Goal: Book appointment/travel/reservation

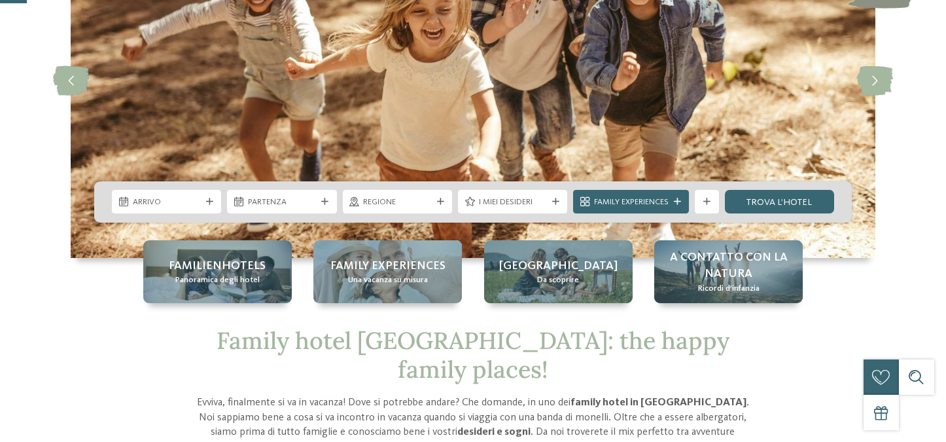
scroll to position [157, 0]
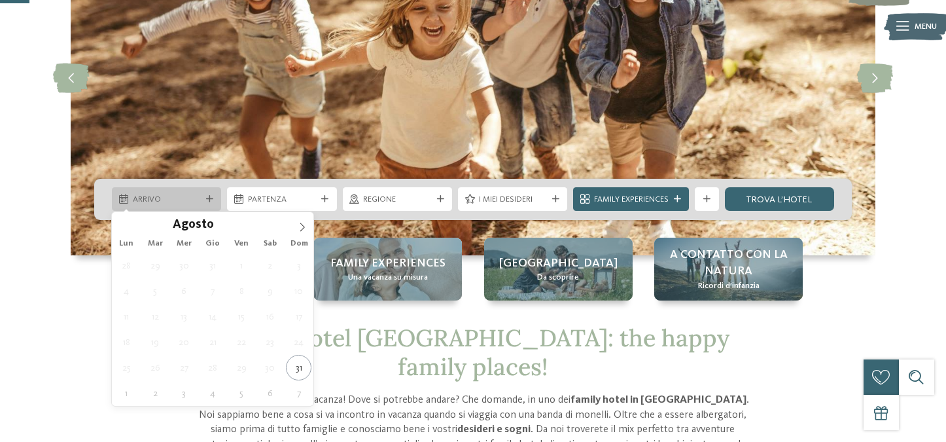
click at [180, 194] on span "Arrivo" at bounding box center [167, 200] width 68 height 12
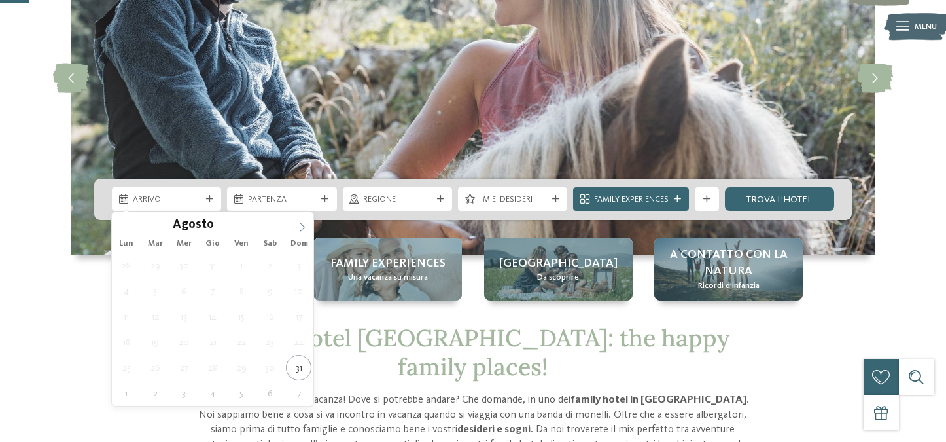
click at [302, 223] on icon at bounding box center [302, 227] width 9 height 9
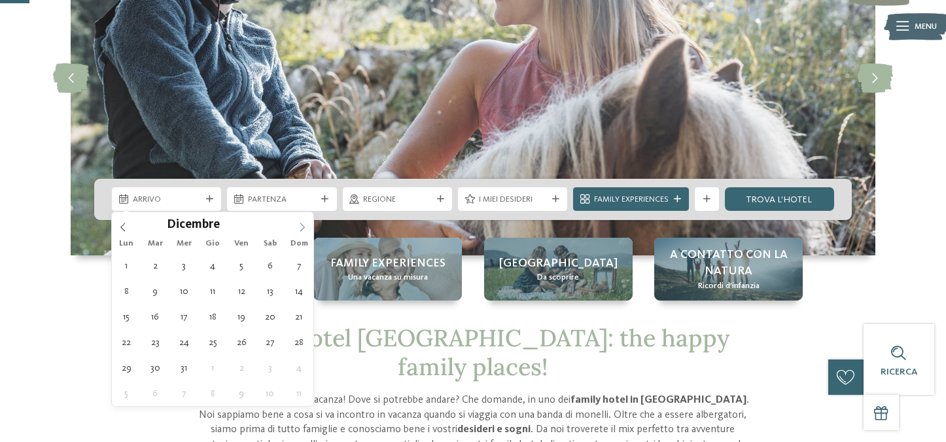
click at [302, 223] on icon at bounding box center [302, 227] width 9 height 9
type div "28.12.2025"
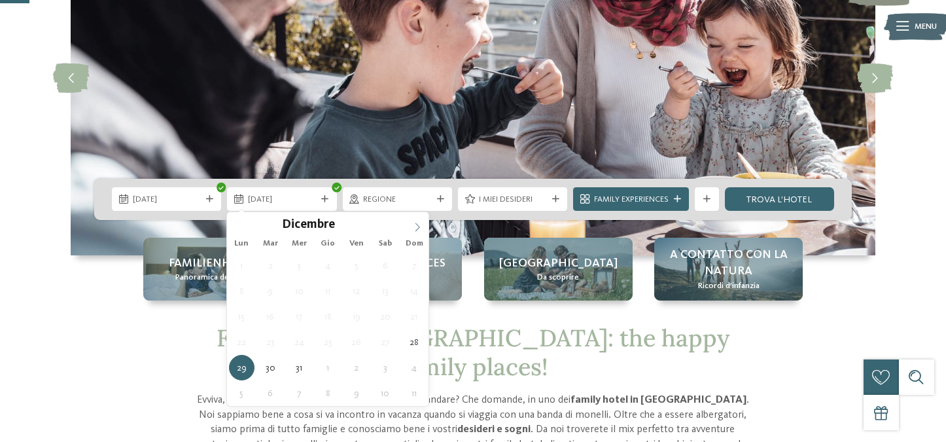
type input "****"
click at [415, 225] on icon at bounding box center [417, 227] width 9 height 9
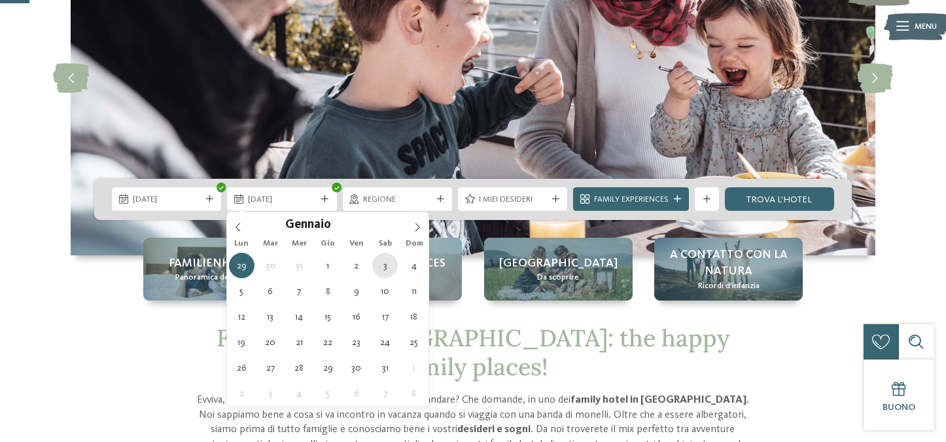
type div "03.01.2026"
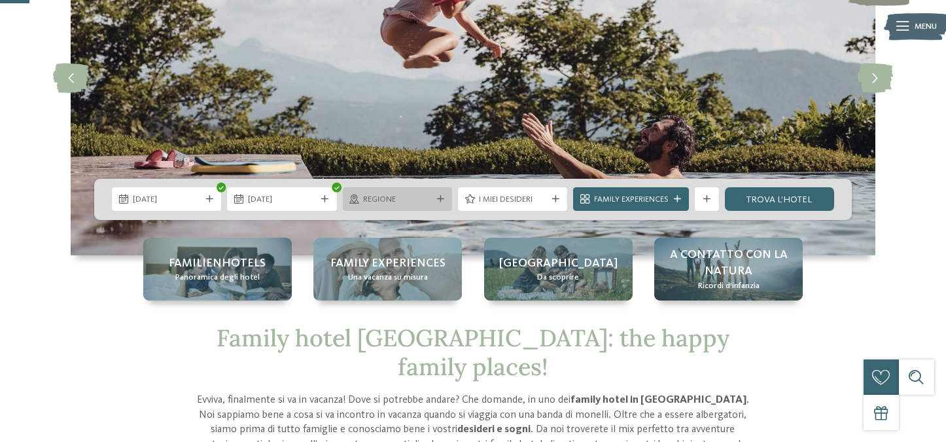
click at [406, 199] on span "Regione" at bounding box center [397, 200] width 68 height 12
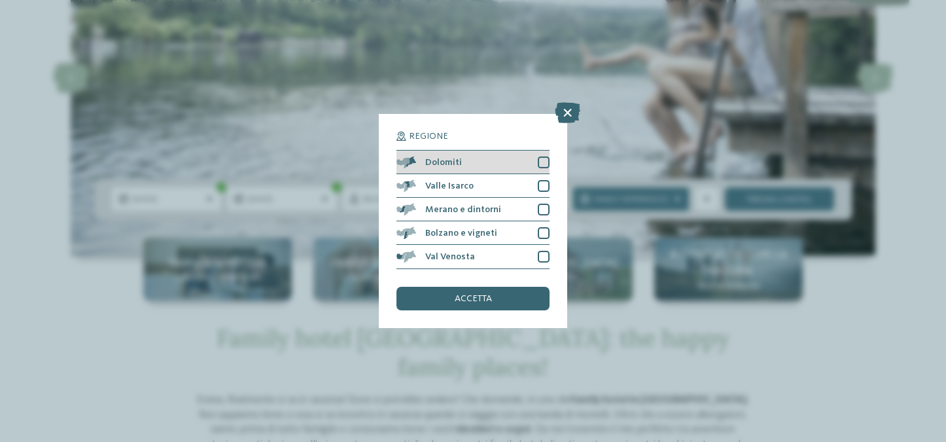
click at [545, 164] on div at bounding box center [544, 162] width 12 height 12
click at [545, 164] on icon at bounding box center [544, 161] width 8 height 7
click at [545, 162] on div at bounding box center [544, 162] width 12 height 12
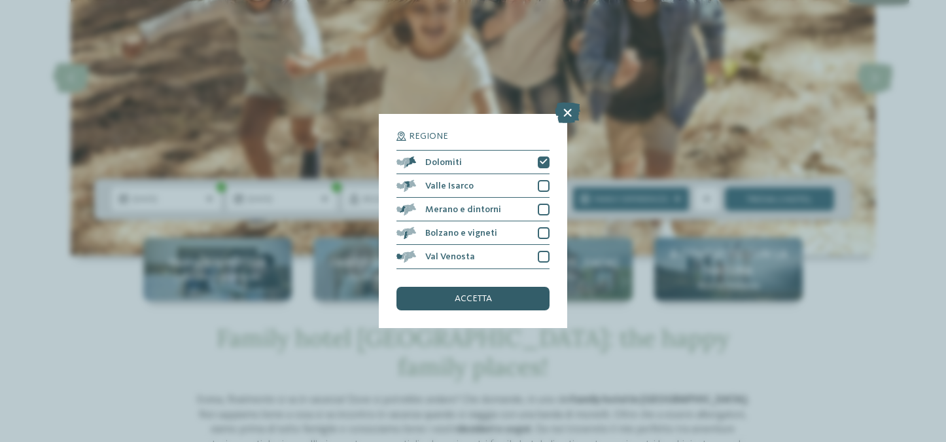
click at [484, 302] on span "accetta" at bounding box center [473, 298] width 37 height 9
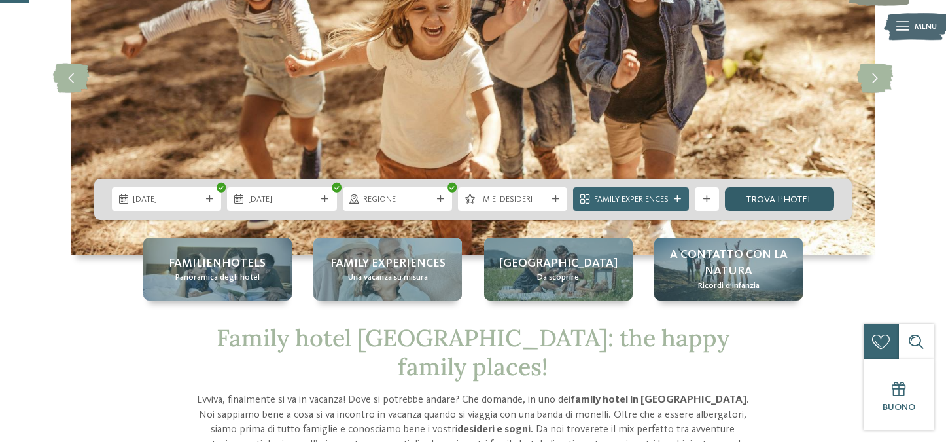
click at [772, 200] on link "trova l’hotel" at bounding box center [779, 199] width 109 height 24
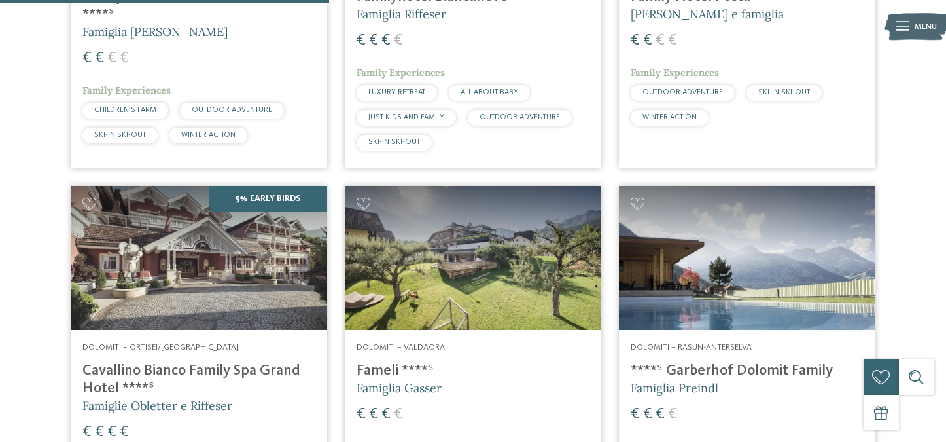
scroll to position [736, 0]
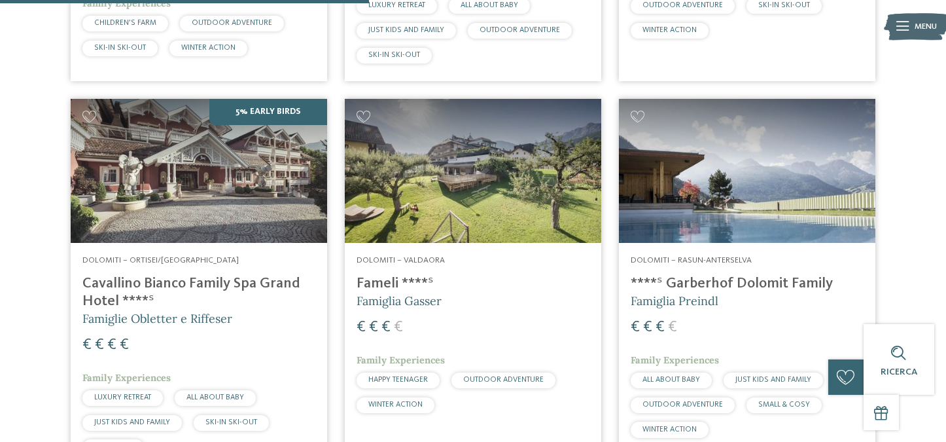
click at [384, 298] on span "Famiglia Gasser" at bounding box center [399, 300] width 85 height 15
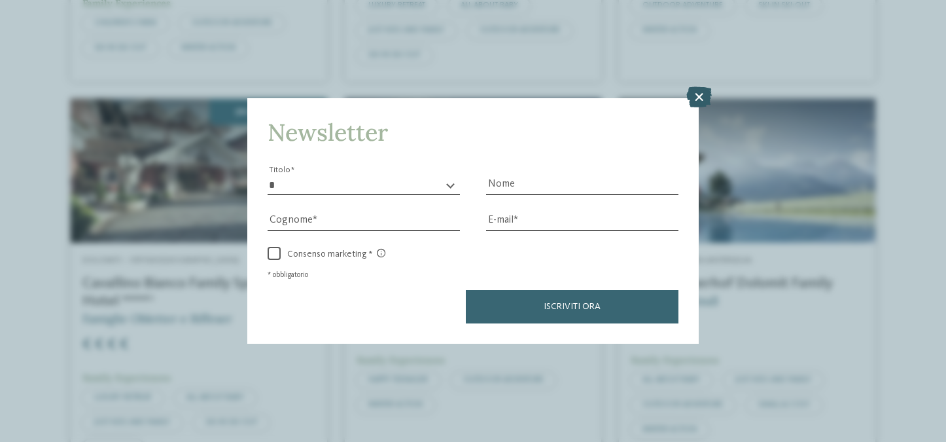
click at [698, 94] on icon at bounding box center [700, 96] width 26 height 21
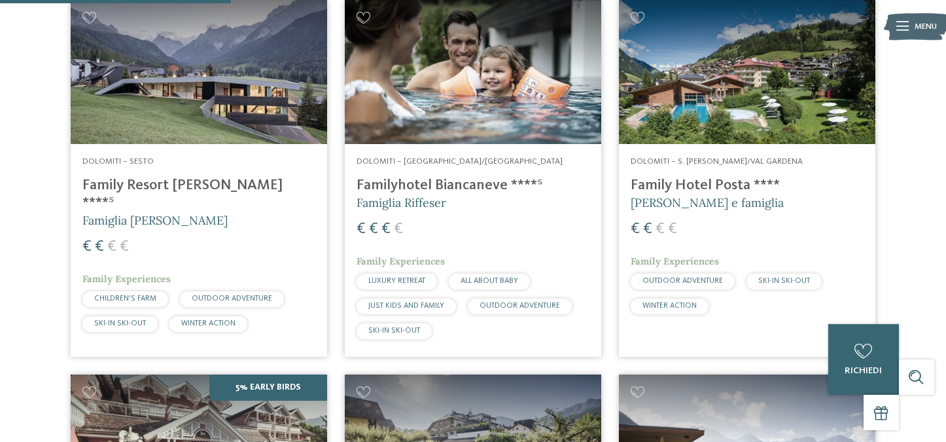
scroll to position [455, 0]
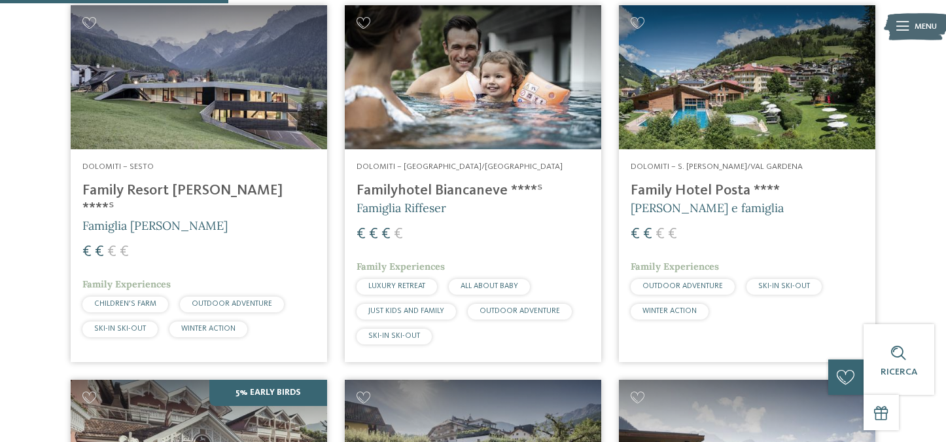
click at [723, 194] on h4 "Family Hotel Posta ****" at bounding box center [747, 191] width 233 height 18
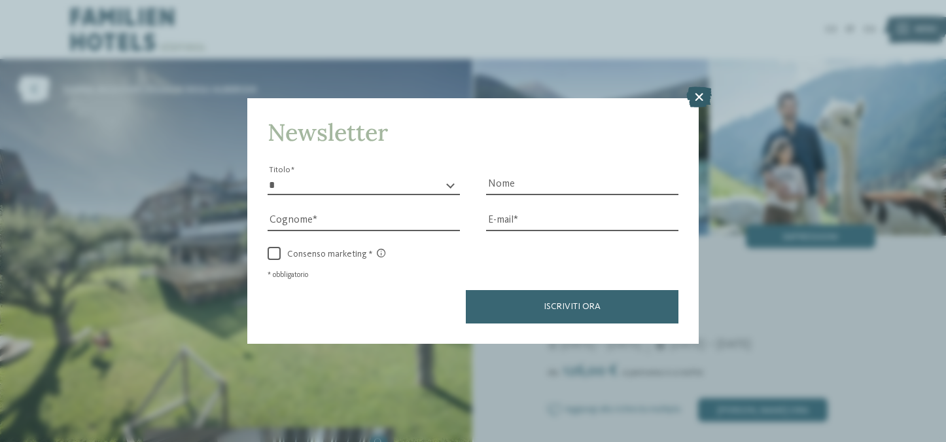
click at [700, 96] on icon at bounding box center [700, 96] width 26 height 21
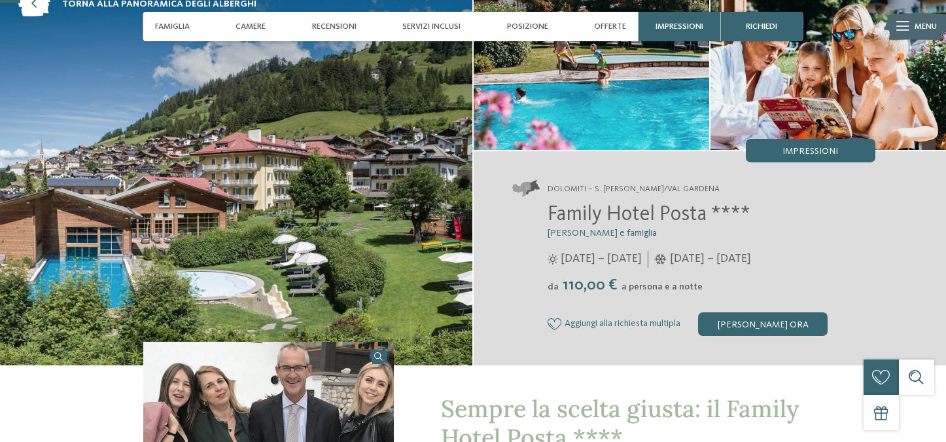
scroll to position [86, 0]
